Goal: Find specific page/section: Find specific page/section

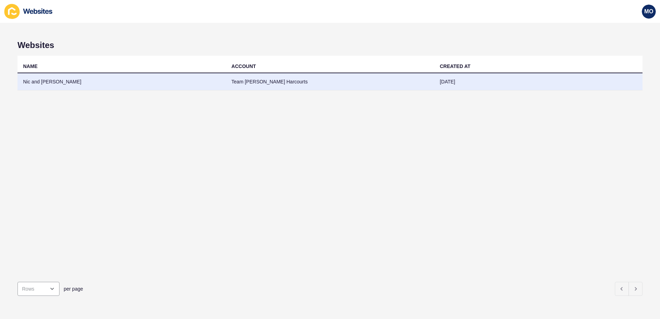
click at [55, 80] on td "Nic and [PERSON_NAME]" at bounding box center [122, 81] width 208 height 17
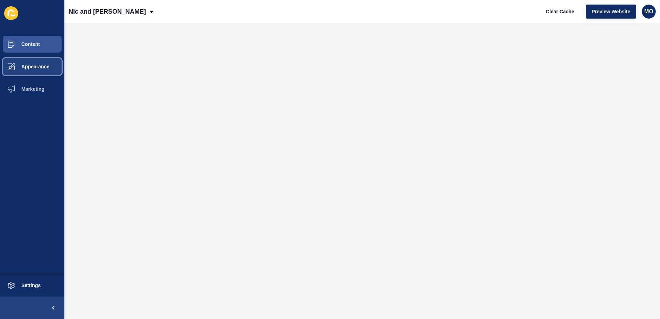
click at [32, 68] on span "Appearance" at bounding box center [24, 67] width 50 height 6
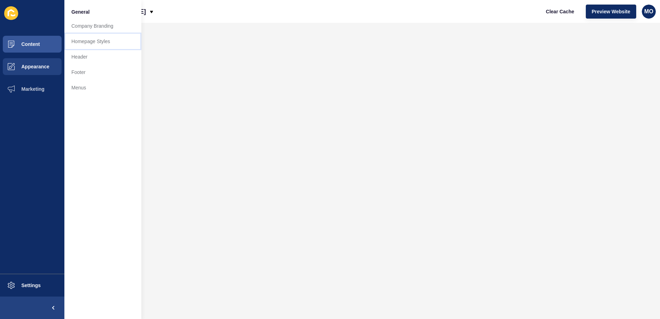
click at [103, 43] on link "Homepage Styles" at bounding box center [102, 41] width 77 height 15
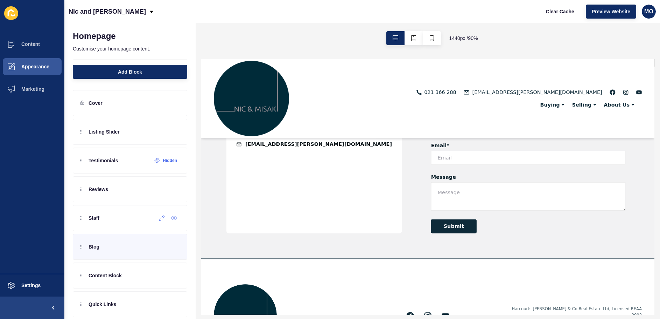
scroll to position [38, 0]
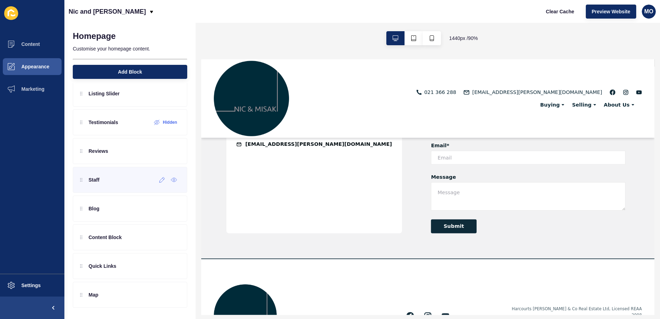
click at [105, 179] on div "Staff" at bounding box center [130, 180] width 114 height 26
click at [95, 181] on p "Staff" at bounding box center [94, 179] width 11 height 7
click at [106, 145] on div "Reviews" at bounding box center [94, 150] width 28 height 11
click at [163, 154] on div at bounding box center [163, 150] width 12 height 11
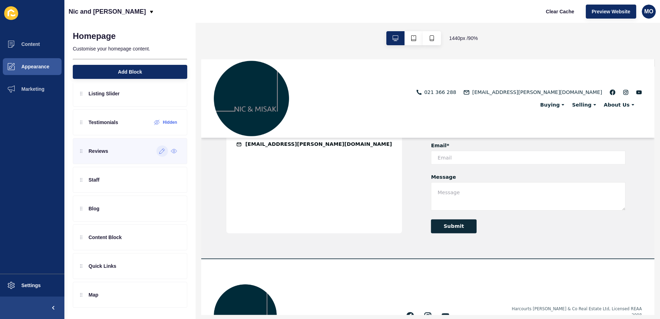
scroll to position [0, 0]
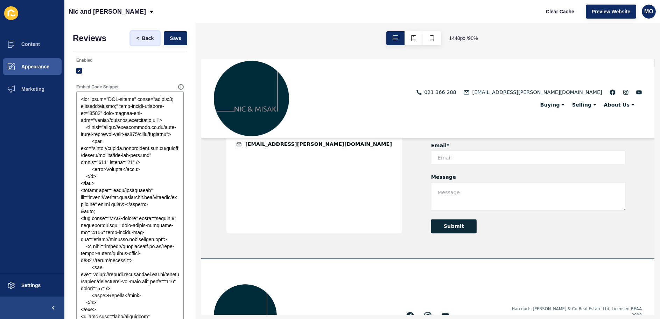
click at [144, 39] on span "Back" at bounding box center [148, 38] width 12 height 7
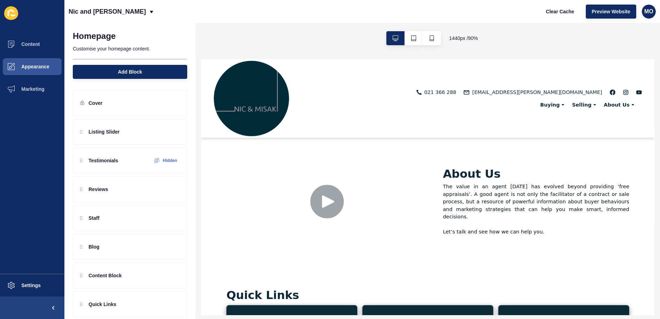
scroll to position [1232, 0]
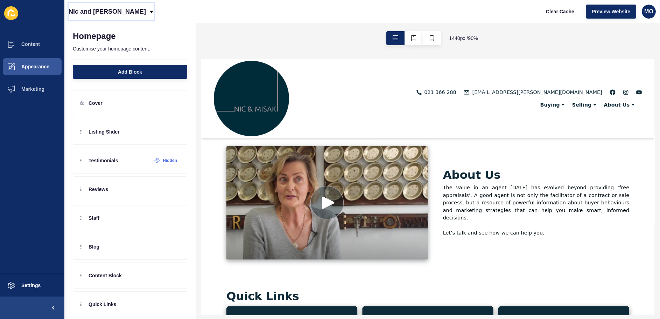
click at [150, 12] on icon at bounding box center [151, 12] width 3 height 2
click at [62, 23] on li at bounding box center [32, 13] width 64 height 22
click at [36, 44] on span "Content" at bounding box center [19, 44] width 41 height 6
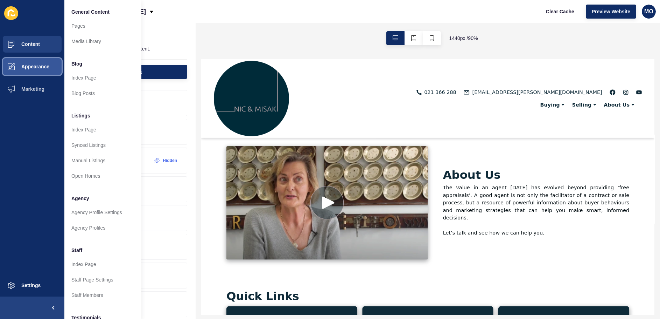
click at [39, 69] on span "Appearance" at bounding box center [24, 67] width 50 height 6
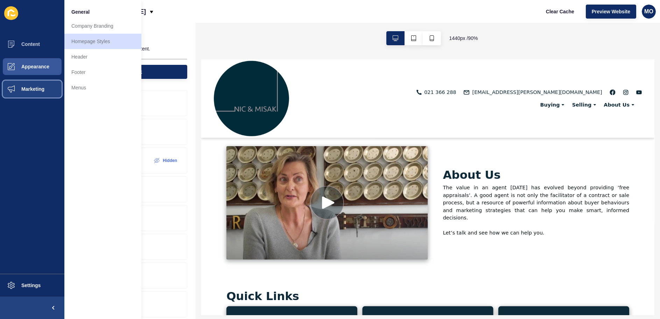
click at [37, 89] on span "Marketing" at bounding box center [22, 89] width 46 height 6
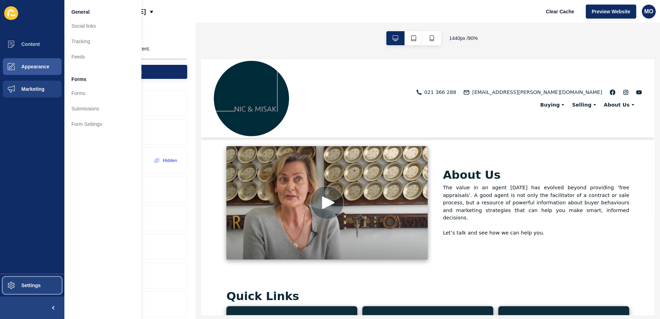
click at [27, 284] on span "Settings" at bounding box center [20, 285] width 42 height 6
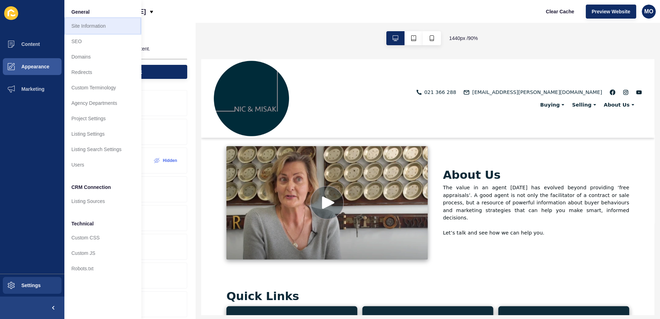
click at [101, 30] on link "Site Information" at bounding box center [102, 25] width 77 height 15
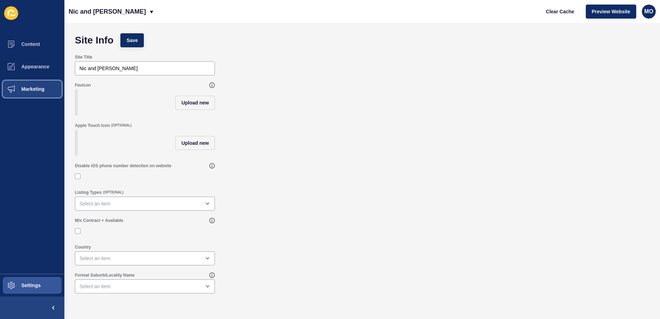
click at [43, 89] on span "Marketing" at bounding box center [22, 89] width 46 height 6
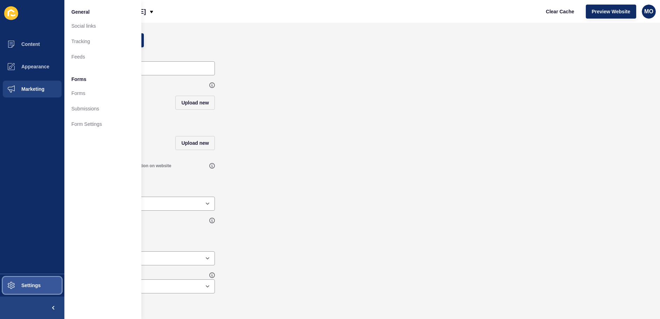
click at [25, 281] on button "Settings" at bounding box center [32, 285] width 64 height 22
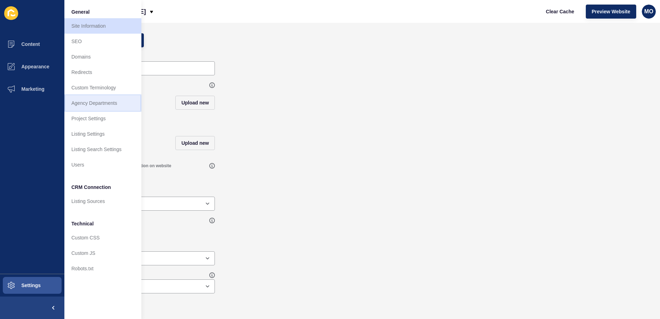
click at [106, 103] on link "Agency Departments" at bounding box center [102, 102] width 77 height 15
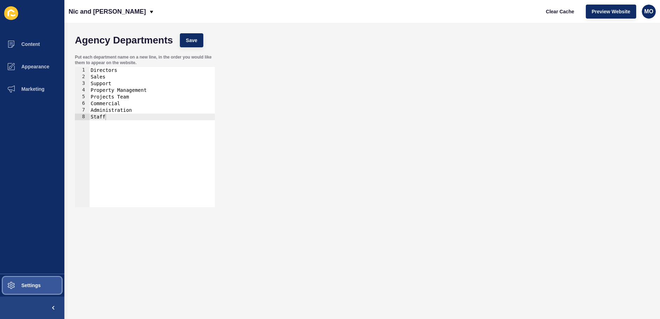
click at [50, 283] on button "Settings" at bounding box center [32, 285] width 64 height 22
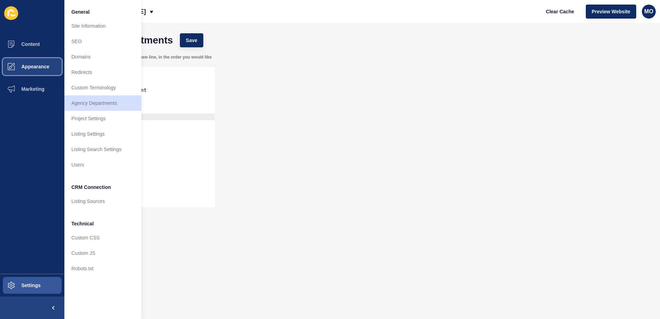
click at [47, 70] on button "Appearance" at bounding box center [32, 66] width 64 height 22
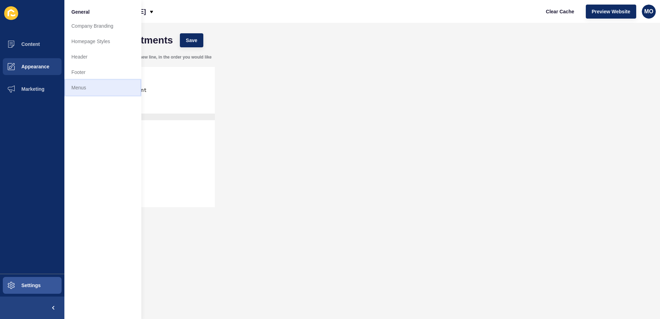
click at [77, 88] on link "Menus" at bounding box center [102, 87] width 77 height 15
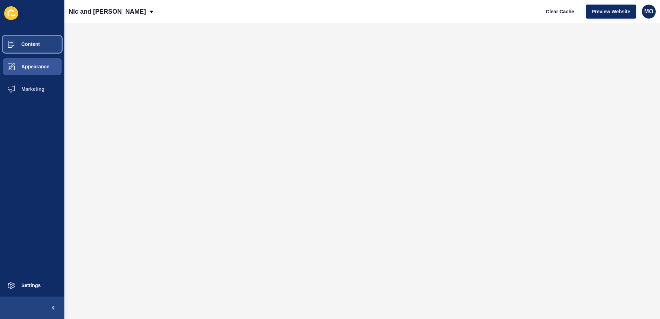
click at [33, 48] on button "Content" at bounding box center [32, 44] width 64 height 22
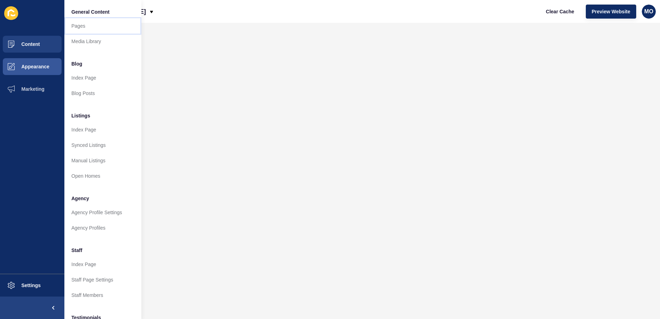
click at [82, 26] on link "Pages" at bounding box center [102, 25] width 77 height 15
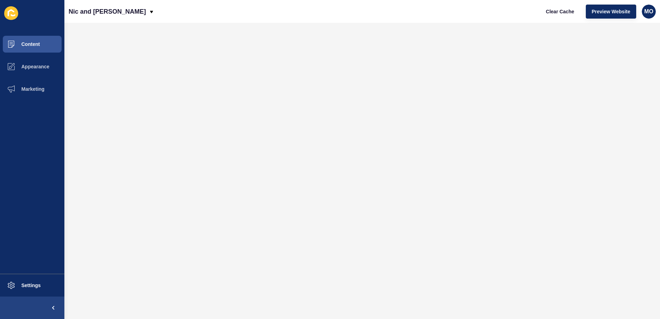
click at [121, 11] on div "Nic and Misaki Clear Cache Preview Website [GEOGRAPHIC_DATA]" at bounding box center [362, 11] width 596 height 23
click at [149, 12] on icon at bounding box center [152, 12] width 6 height 6
click at [42, 69] on span "Appearance" at bounding box center [24, 67] width 50 height 6
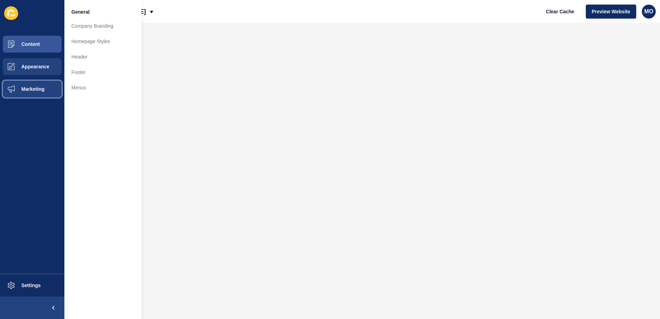
click at [37, 89] on span "Marketing" at bounding box center [22, 89] width 46 height 6
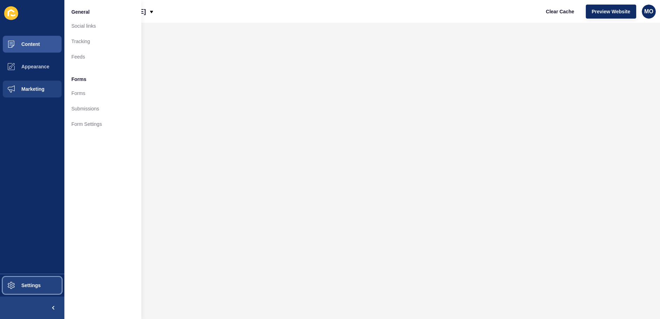
click at [28, 281] on button "Settings" at bounding box center [32, 285] width 64 height 22
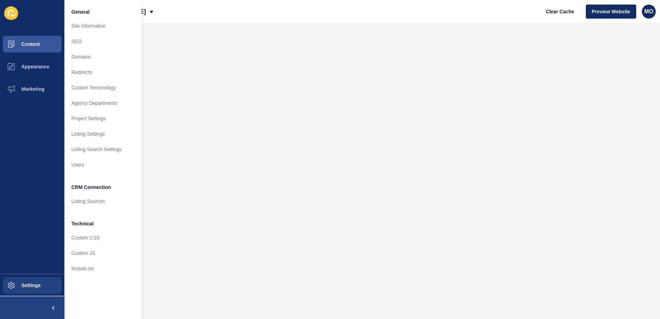
click at [51, 306] on span at bounding box center [53, 307] width 22 height 22
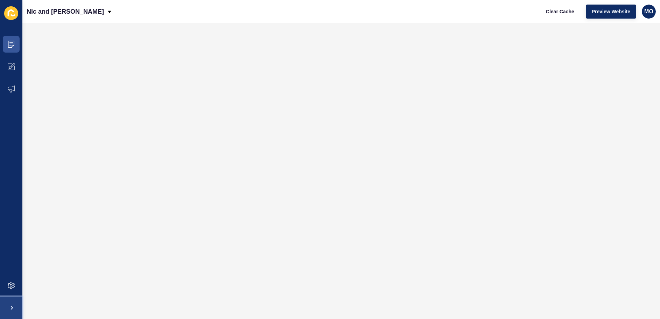
click at [7, 306] on span at bounding box center [11, 307] width 22 height 22
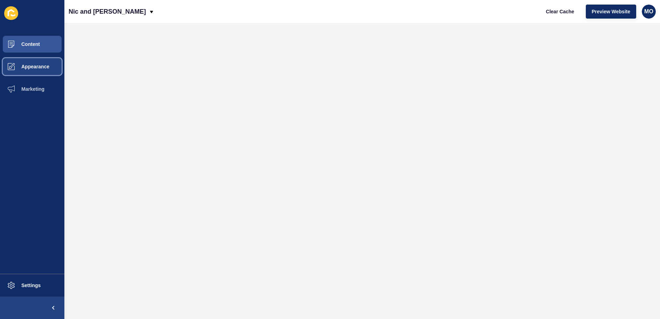
click at [37, 68] on span "Appearance" at bounding box center [24, 67] width 50 height 6
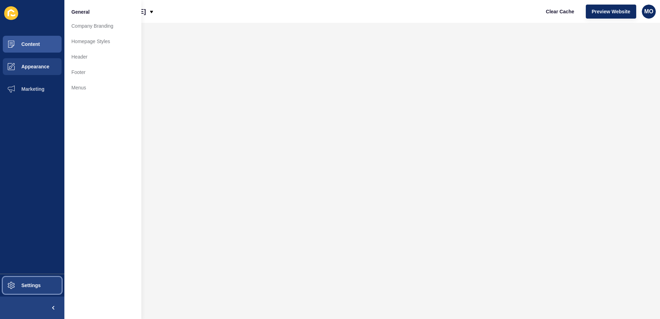
click at [22, 285] on span "Settings" at bounding box center [20, 285] width 42 height 6
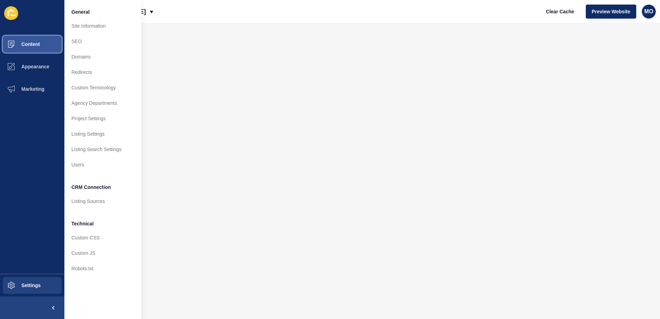
click at [21, 48] on span at bounding box center [11, 44] width 22 height 22
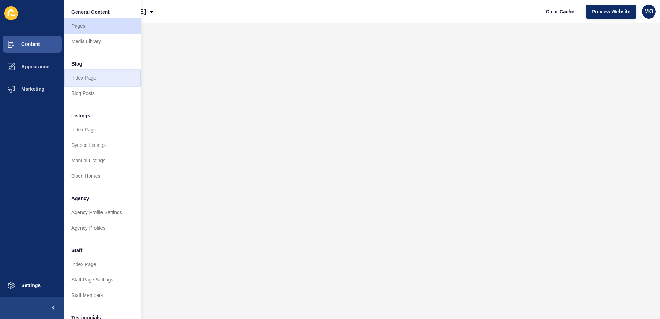
click at [85, 79] on link "Index Page" at bounding box center [102, 77] width 77 height 15
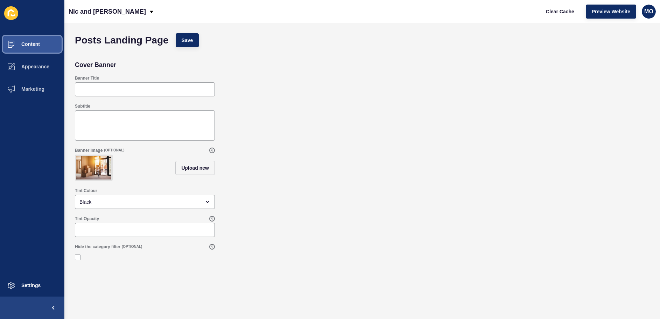
click at [28, 47] on button "Content" at bounding box center [32, 44] width 64 height 22
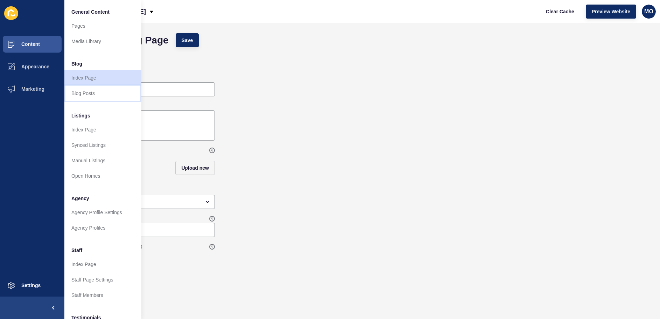
click at [84, 96] on link "Blog Posts" at bounding box center [102, 92] width 77 height 15
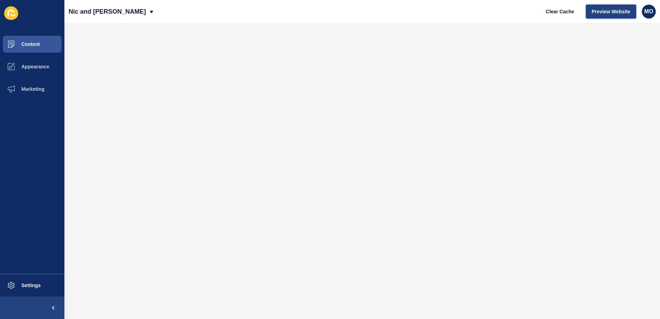
click at [615, 12] on span "Preview Website" at bounding box center [611, 11] width 39 height 7
